Goal: Transaction & Acquisition: Purchase product/service

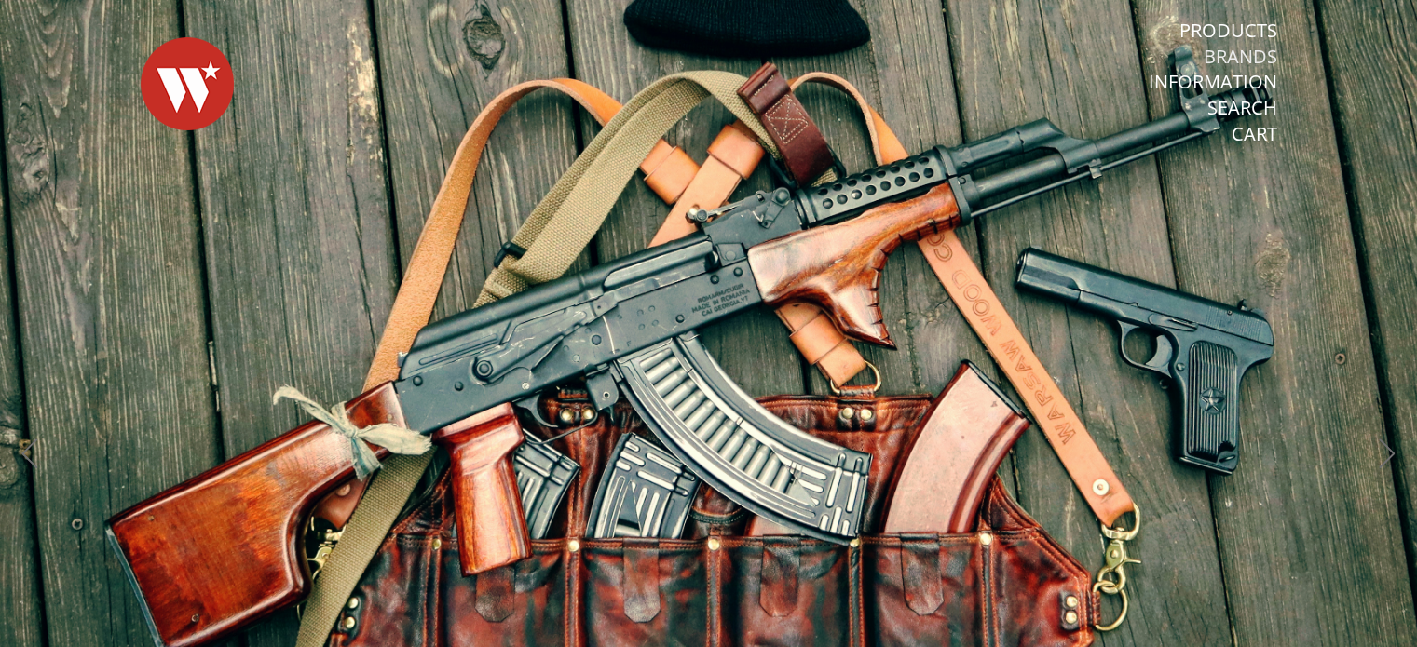
click at [1236, 55] on link "Brands" at bounding box center [1241, 57] width 74 height 24
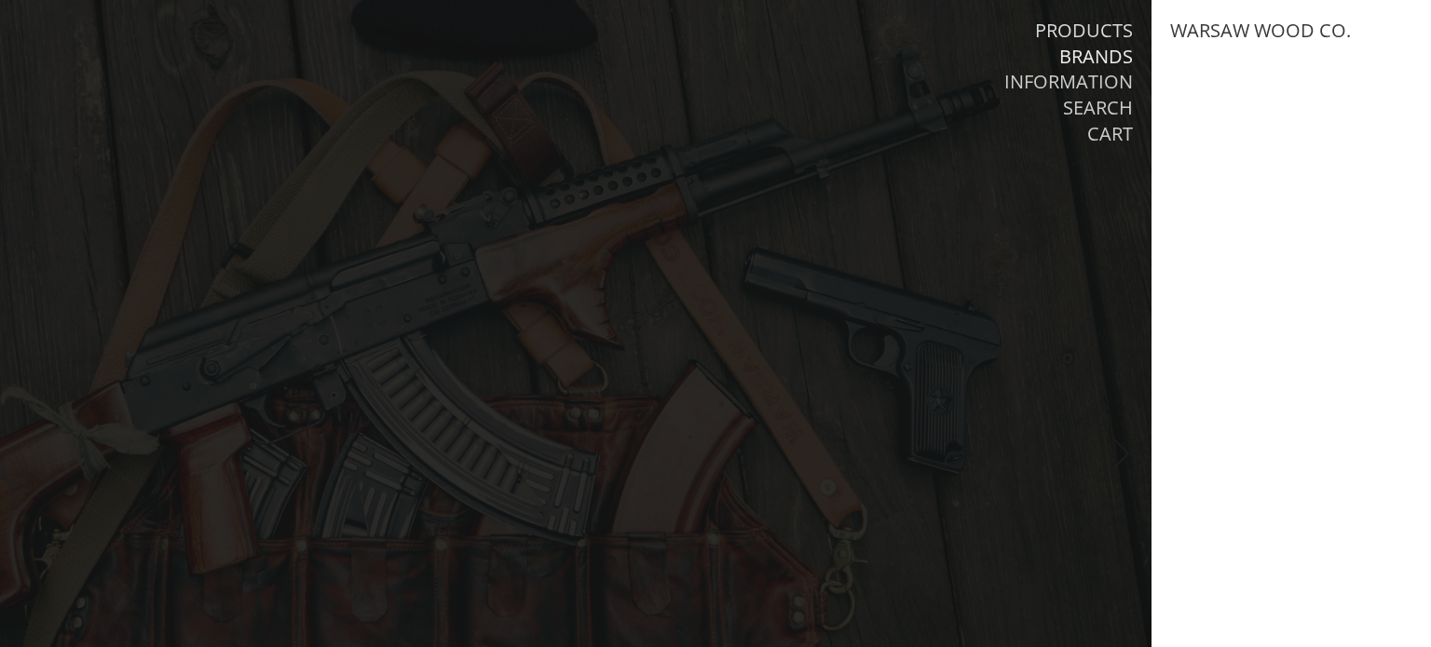
click at [1118, 22] on link "Products" at bounding box center [1084, 31] width 98 height 24
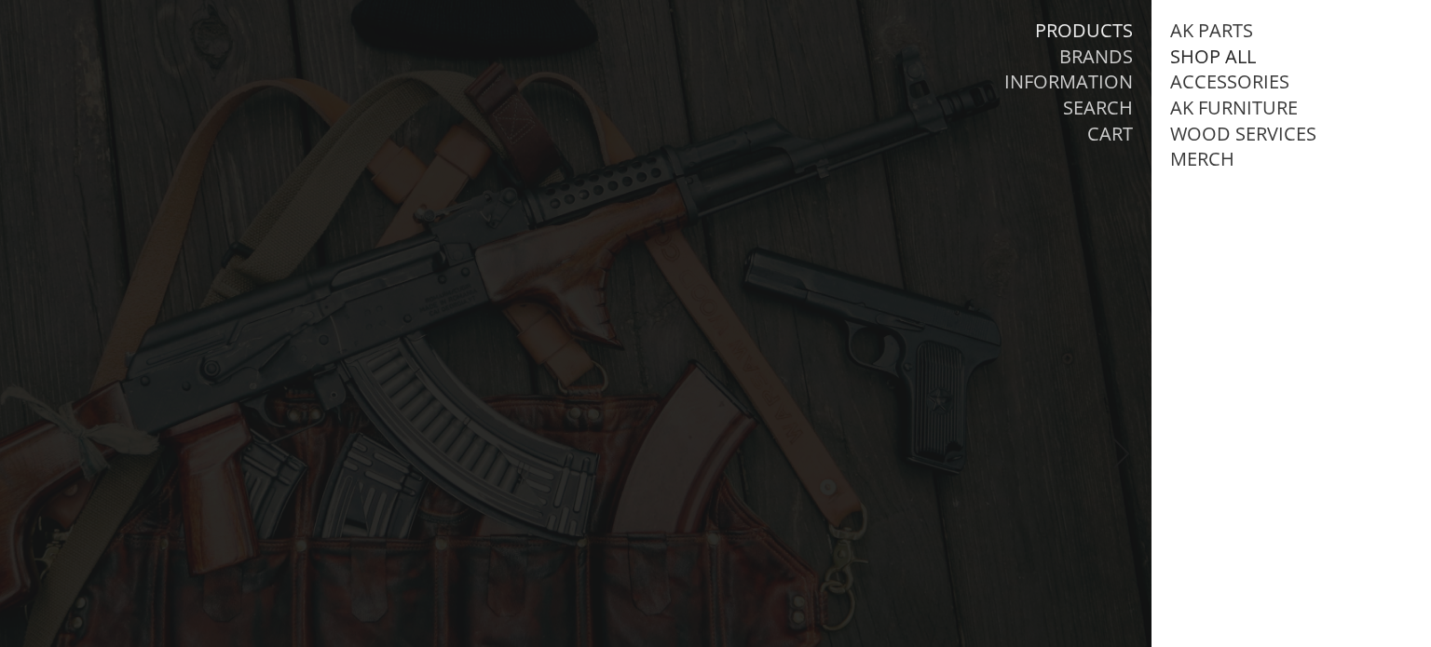
click at [1187, 58] on link "Shop All" at bounding box center [1213, 57] width 86 height 24
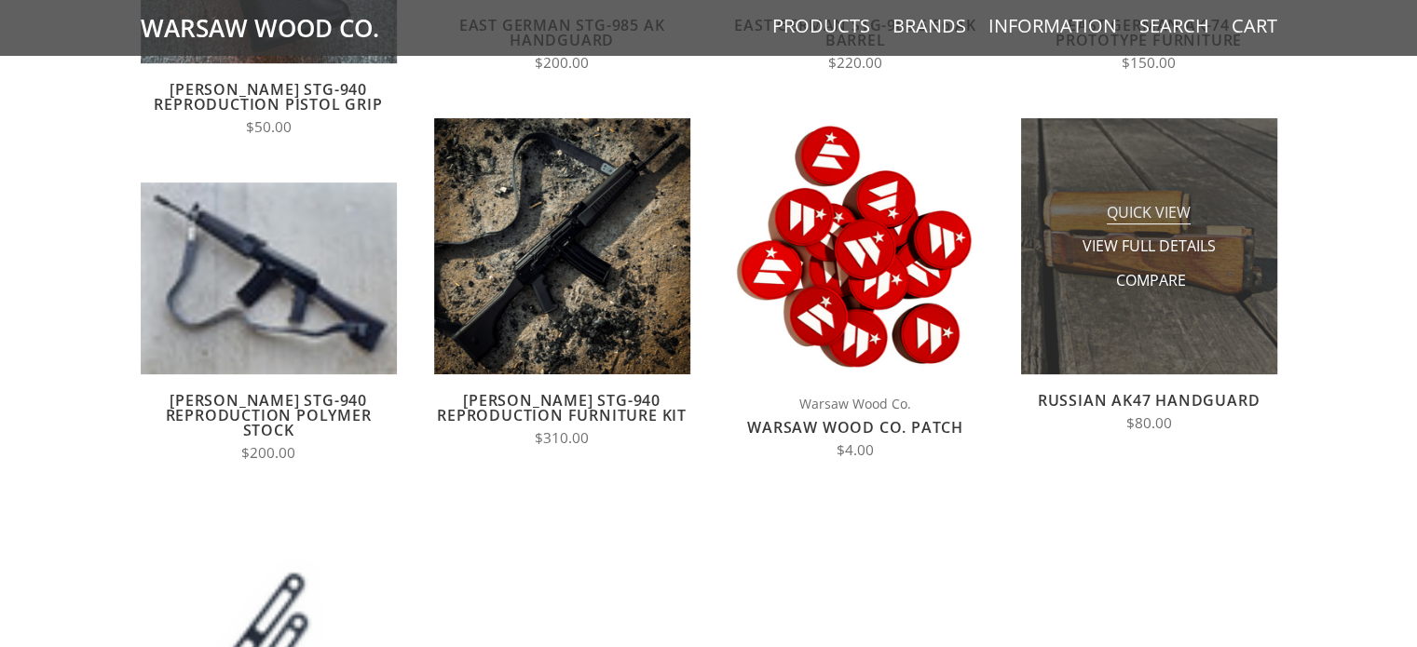
scroll to position [466, 0]
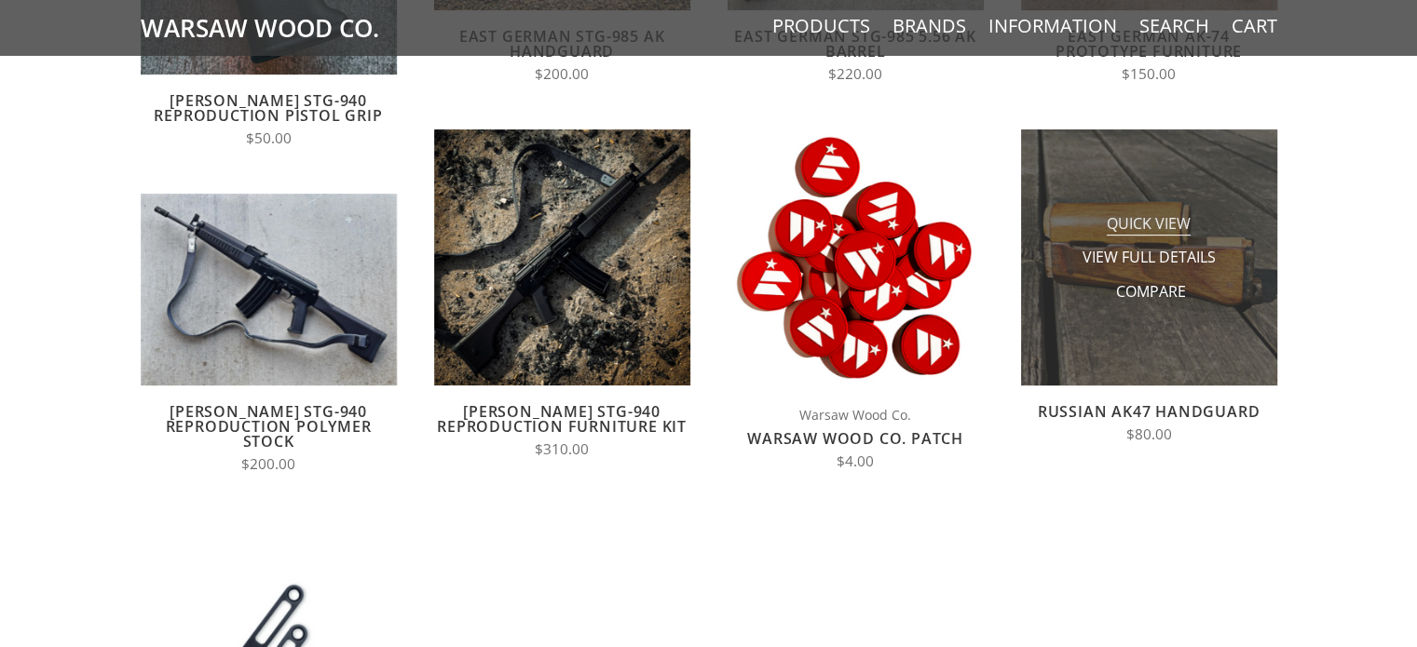
click at [1138, 234] on span "Quick View" at bounding box center [1149, 224] width 84 height 23
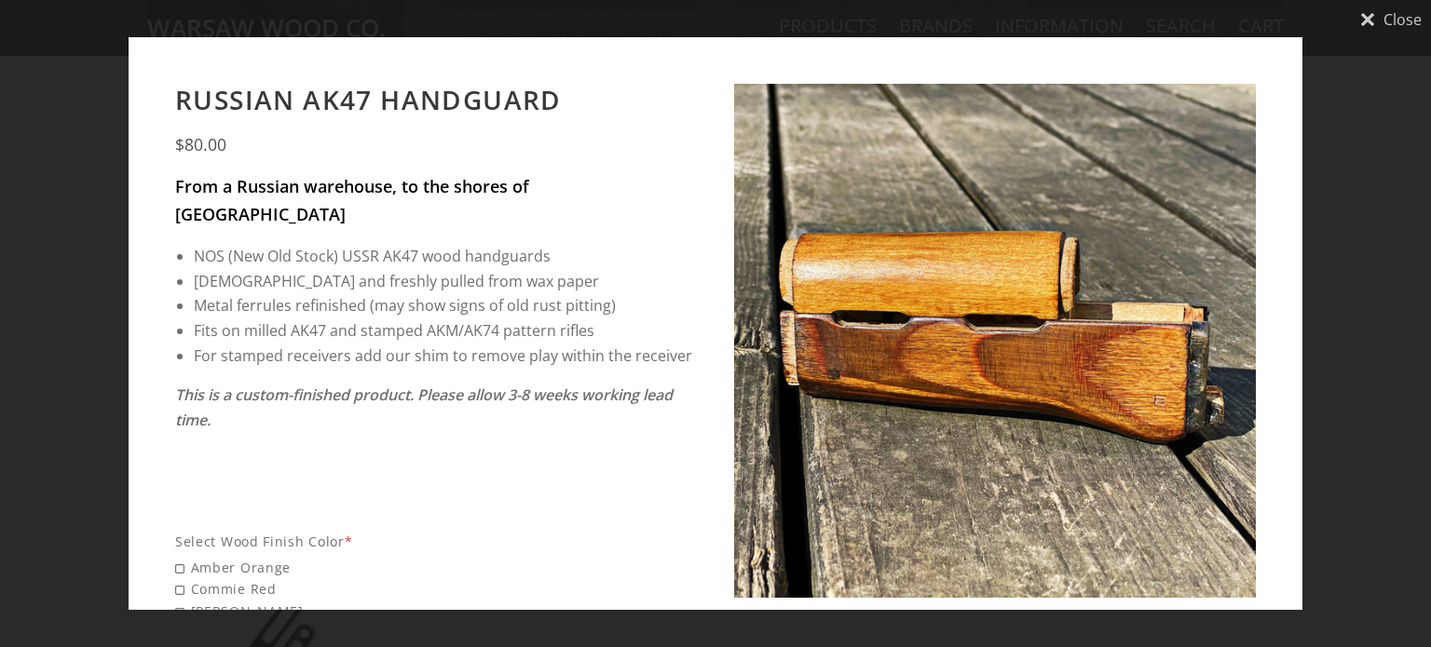
click at [1367, 19] on icon "Close" at bounding box center [1367, 19] width 15 height 15
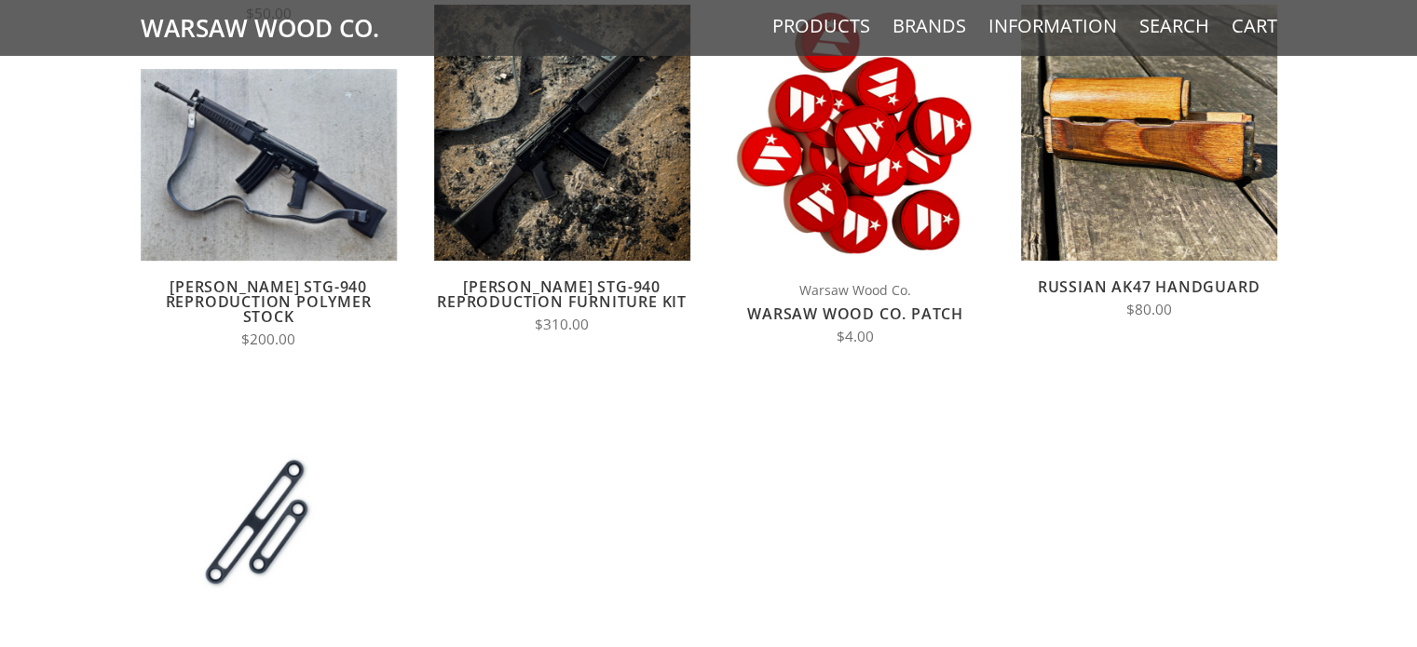
scroll to position [932, 0]
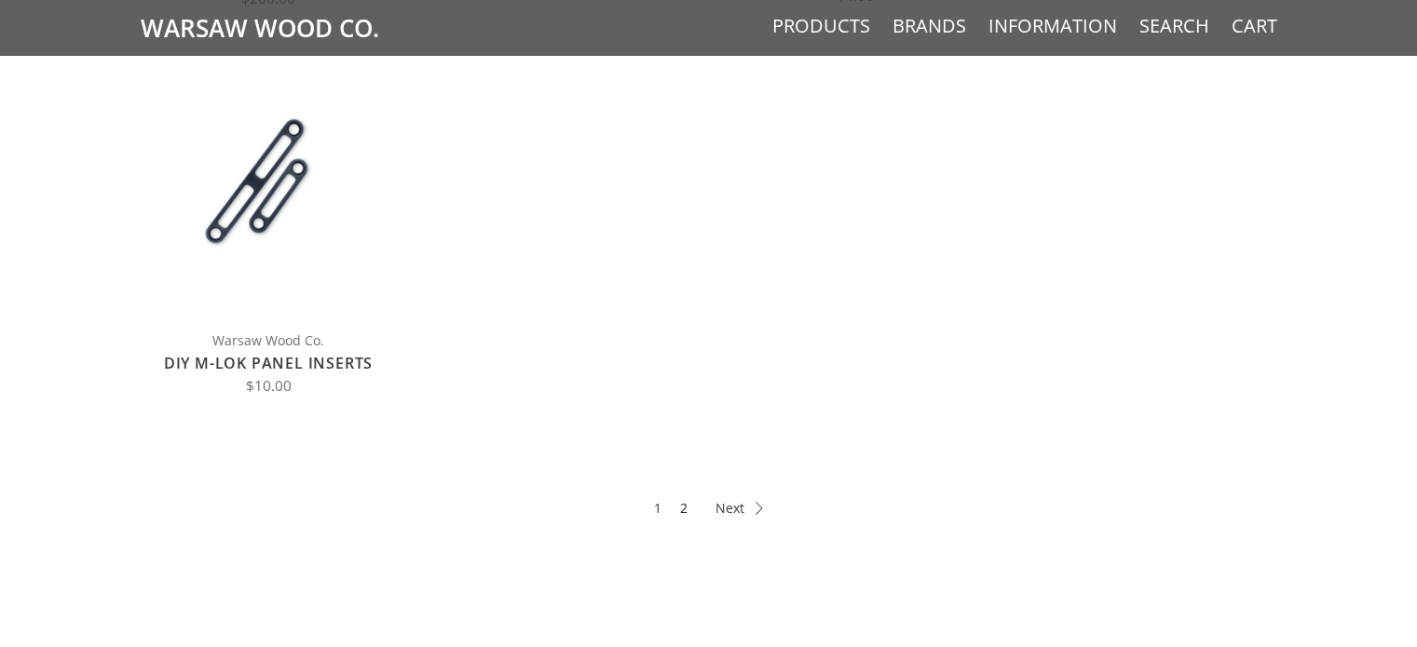
click at [681, 511] on link "2" at bounding box center [683, 507] width 7 height 21
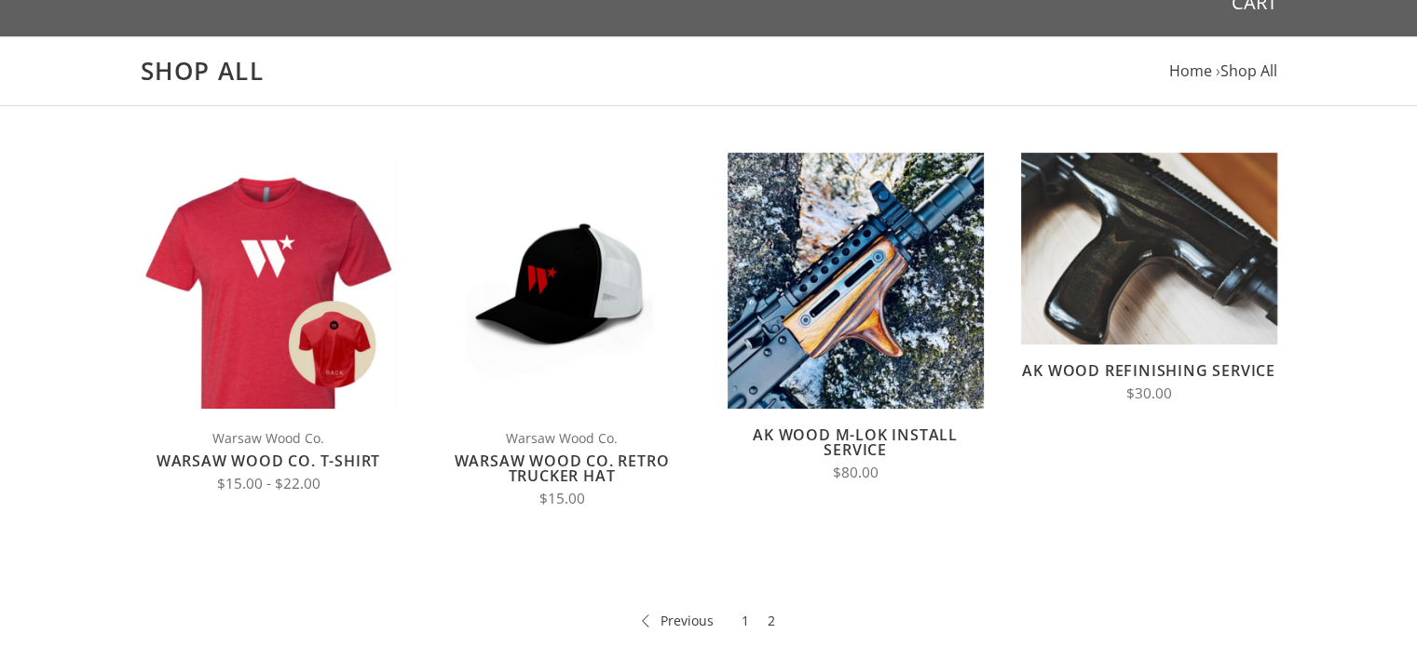
scroll to position [279, 0]
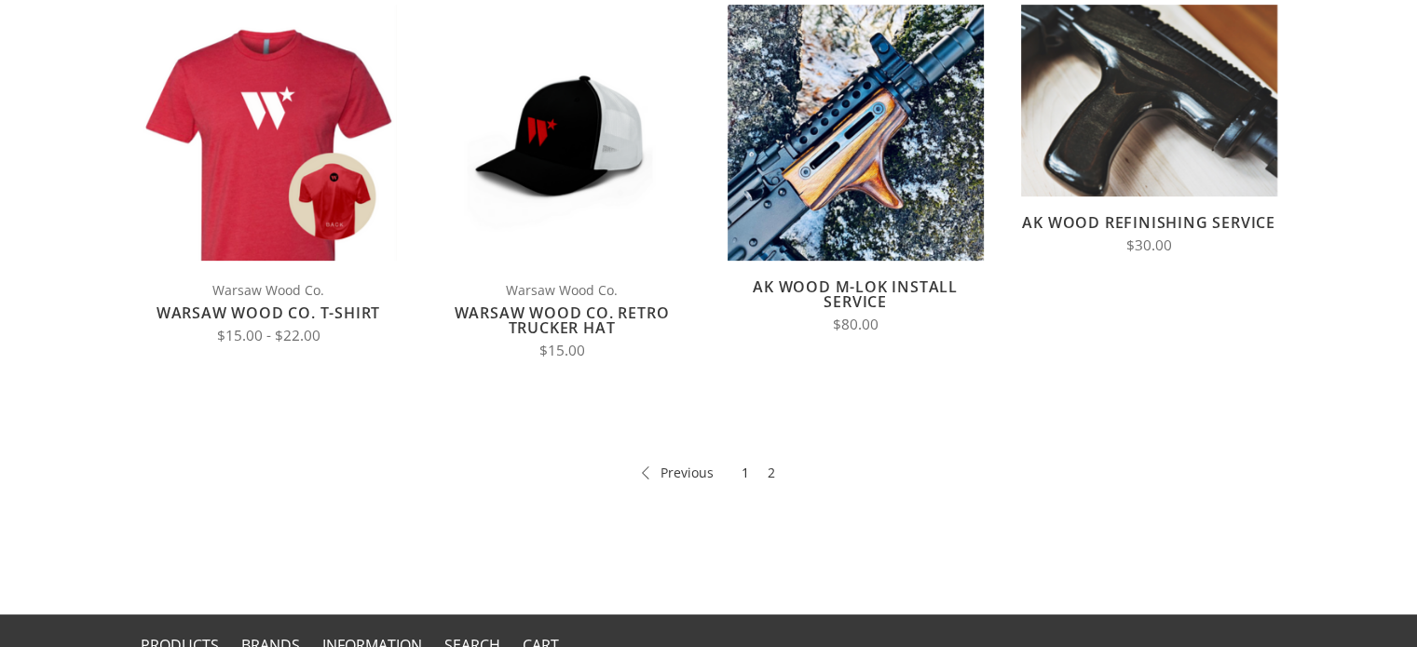
click at [746, 477] on link "1" at bounding box center [744, 472] width 7 height 21
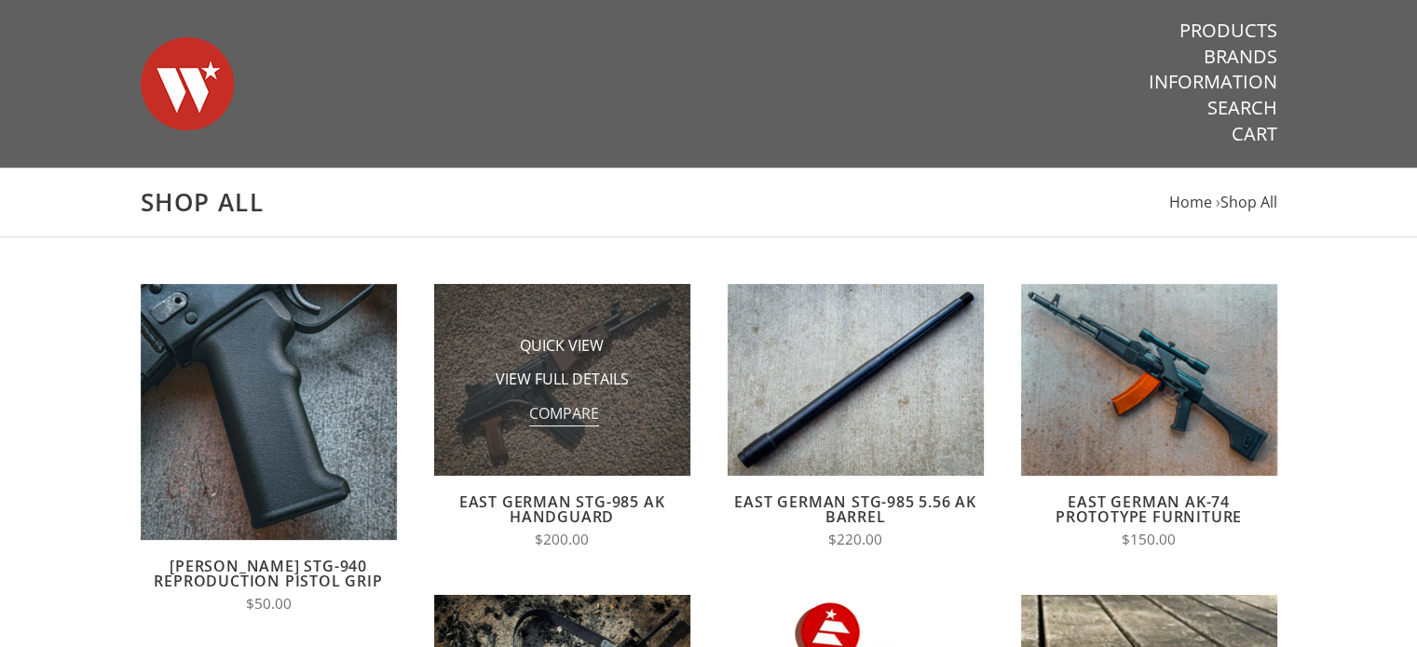
click at [551, 419] on span "Compare" at bounding box center [564, 414] width 70 height 23
click at [525, 419] on input "Compare" at bounding box center [525, 419] width 0 height 0
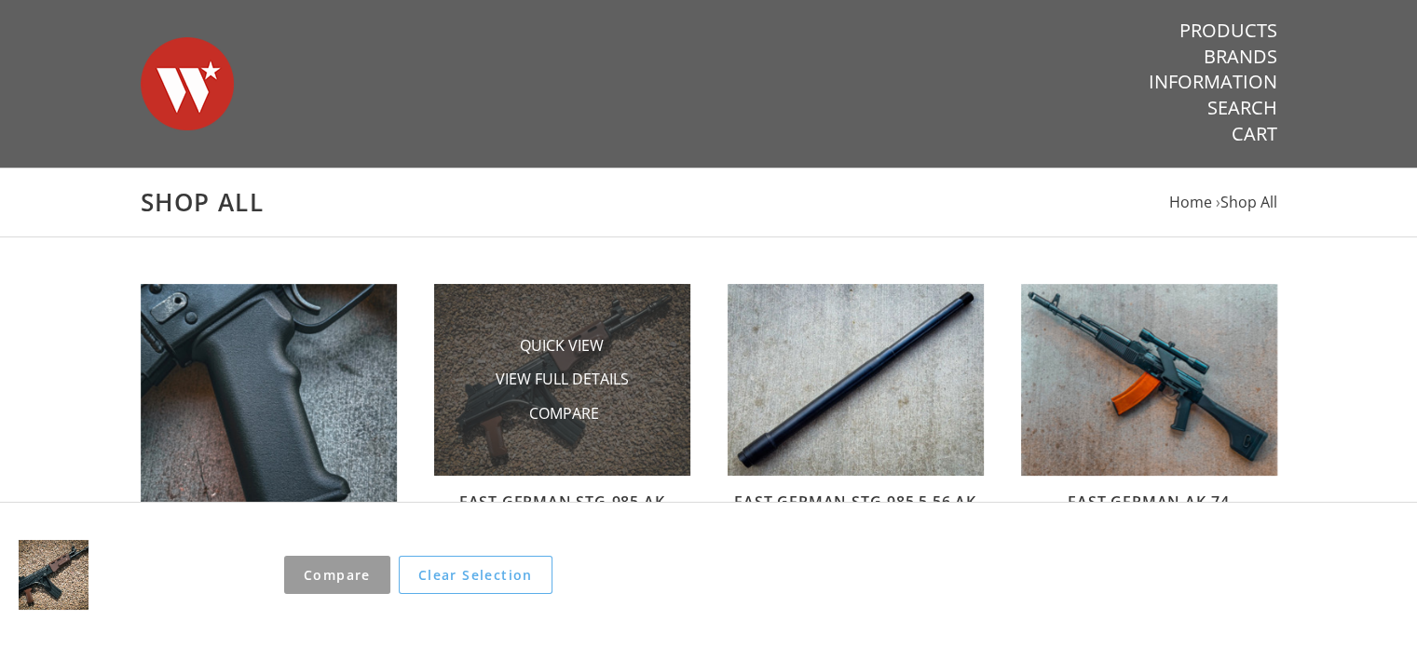
click at [458, 409] on img at bounding box center [562, 380] width 256 height 192
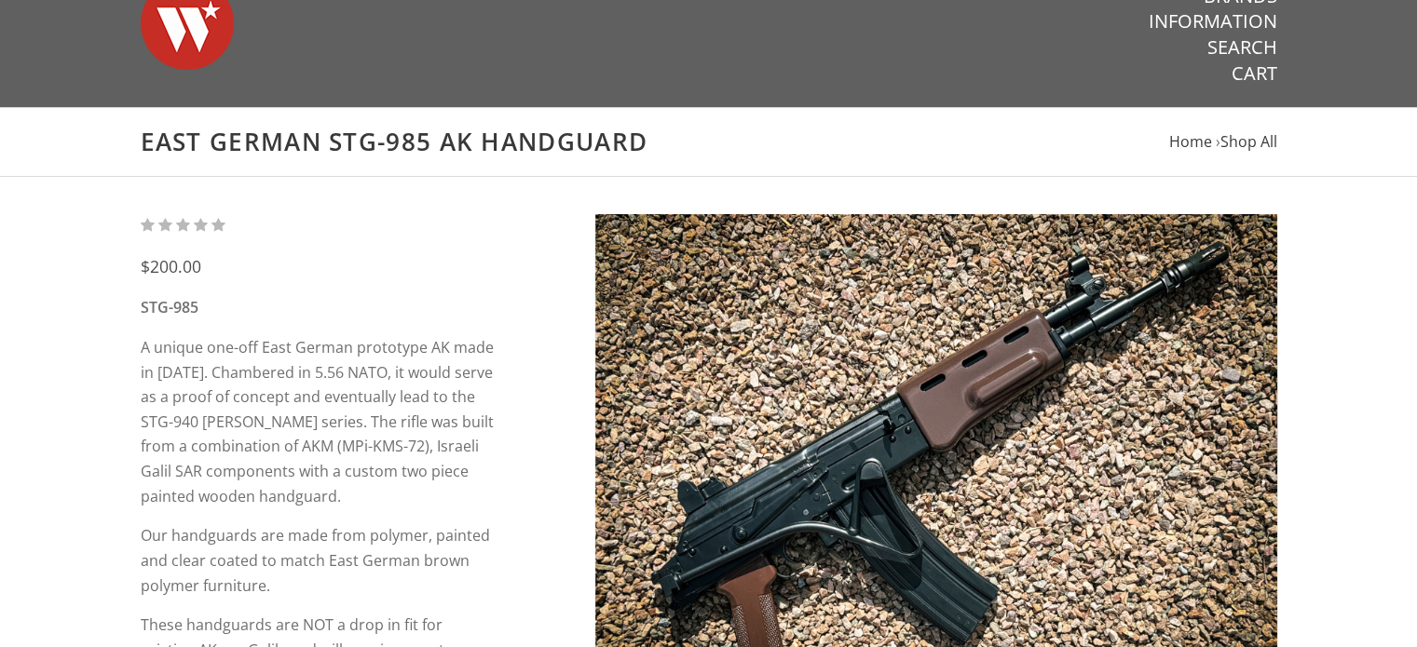
scroll to position [93, 0]
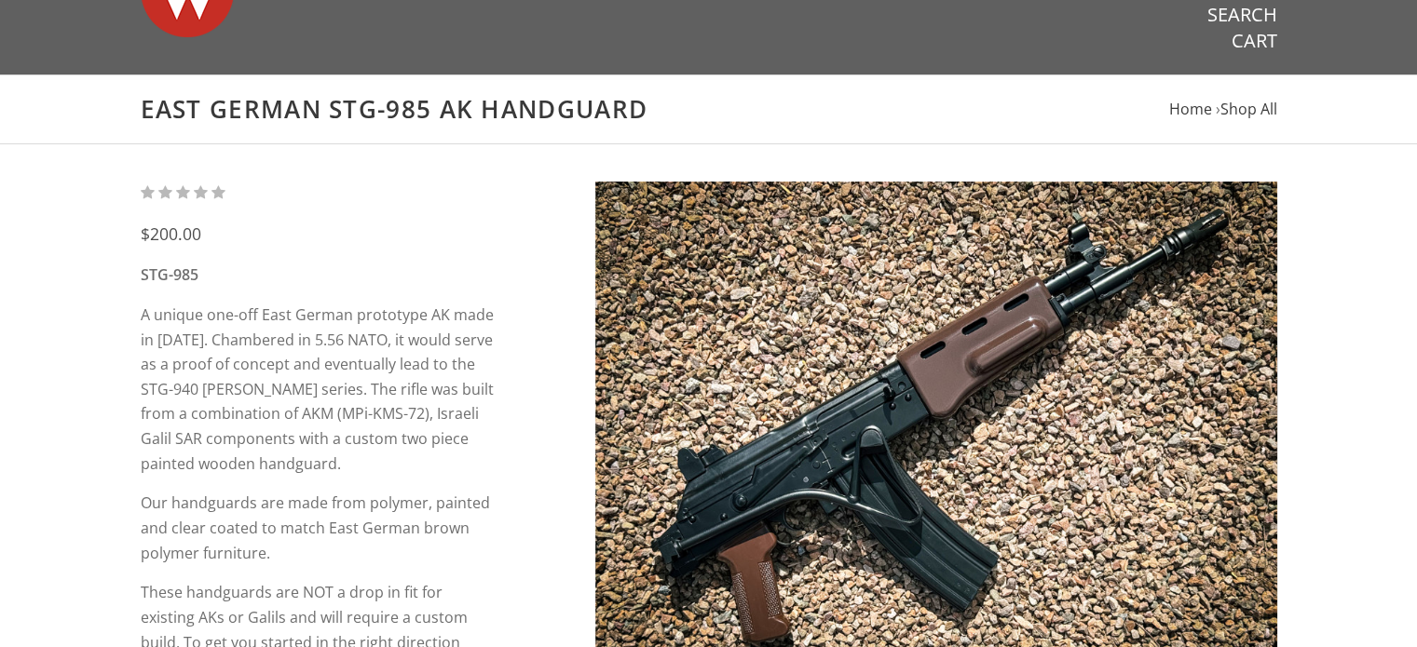
drag, startPoint x: 438, startPoint y: 461, endPoint x: 200, endPoint y: 214, distance: 342.6
click at [200, 214] on div "$200.00 STG-985 A unique one-off East German prototype AK made in [DATE]. Chamb…" at bounding box center [328, 648] width 375 height 932
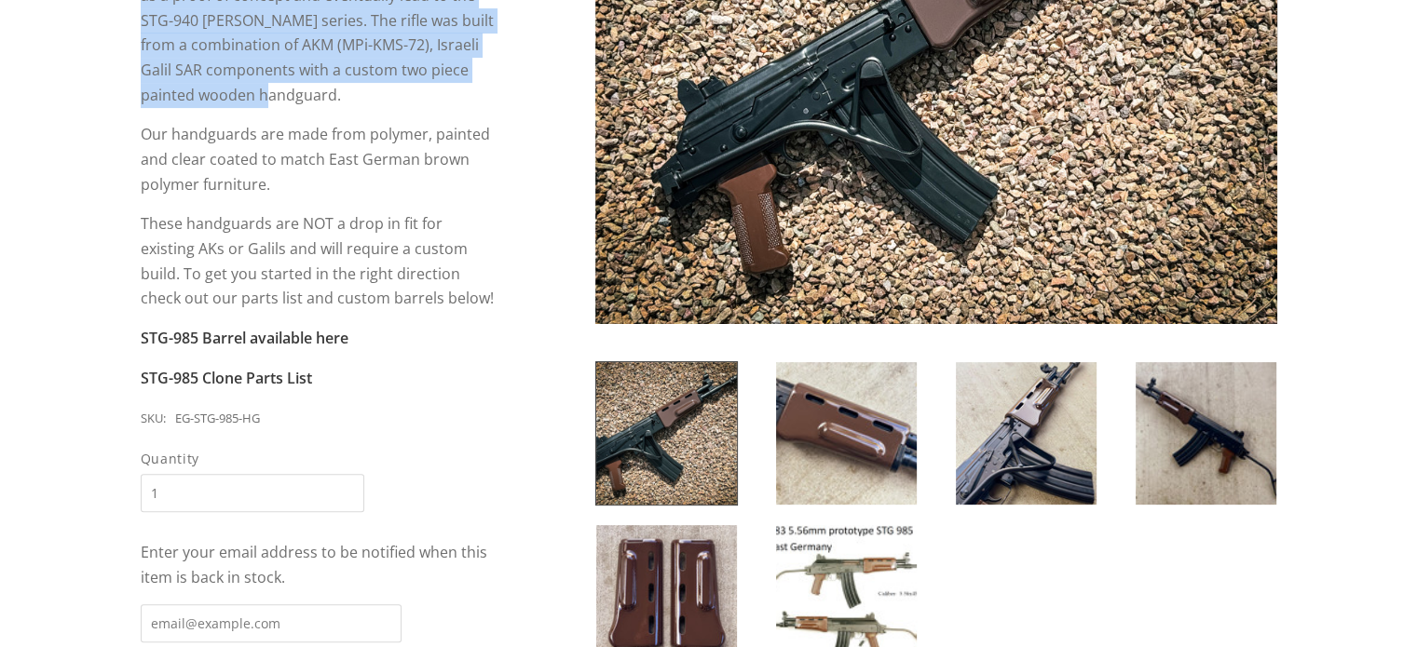
scroll to position [466, 0]
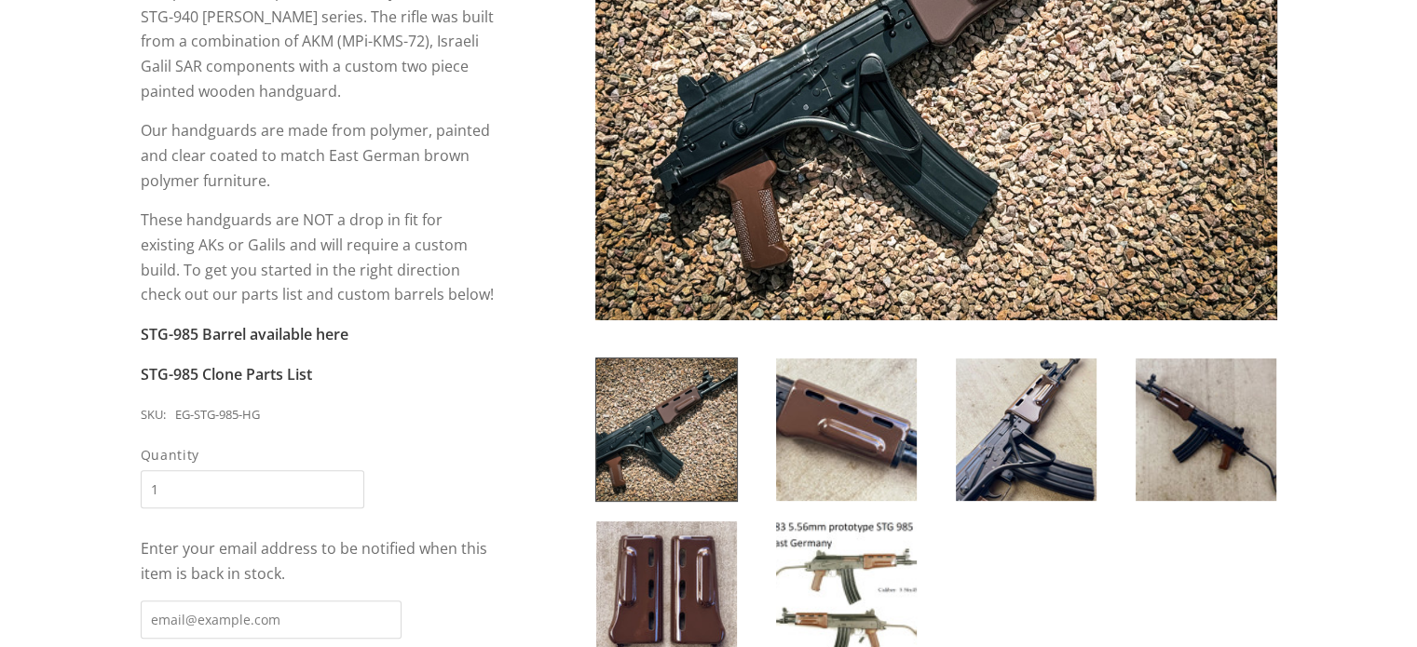
click at [102, 138] on div "$200.00 STG-985 A unique one-off East German prototype AK made in 1983. Chamber…" at bounding box center [708, 279] width 1417 height 1015
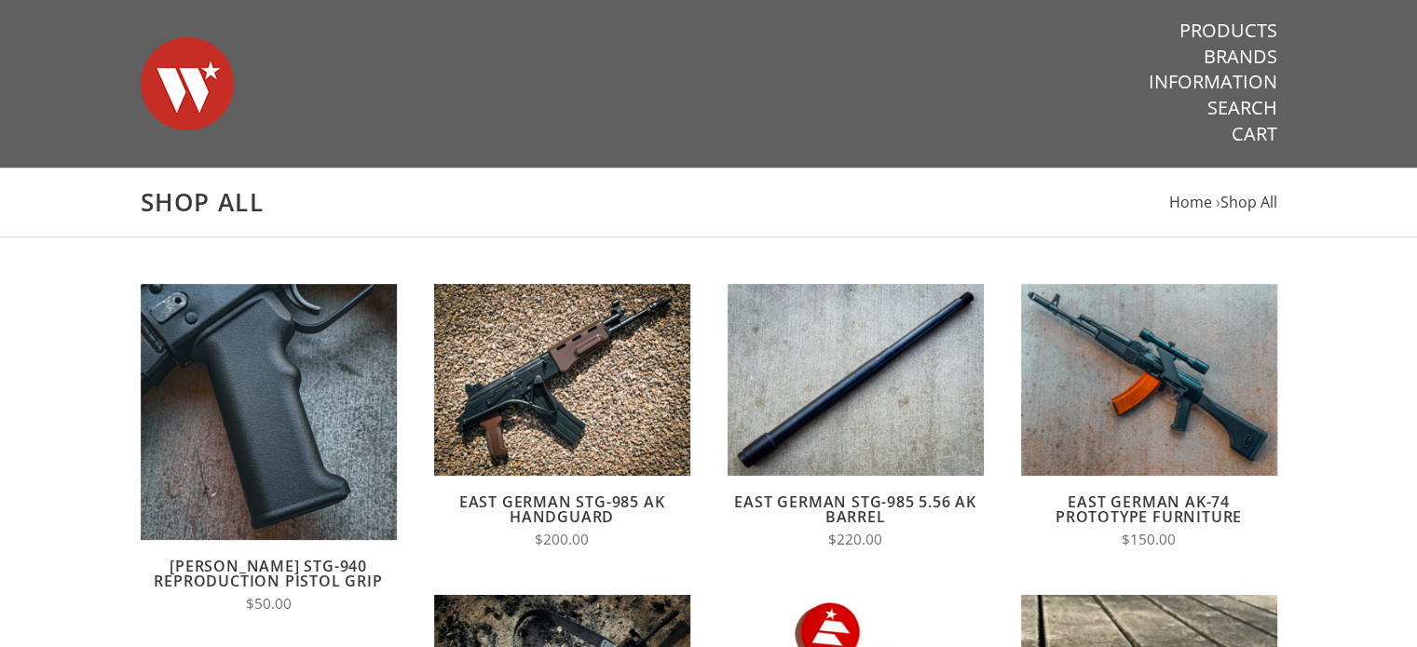
click at [186, 80] on img at bounding box center [187, 84] width 93 height 130
